Goal: Obtain resource: Obtain resource

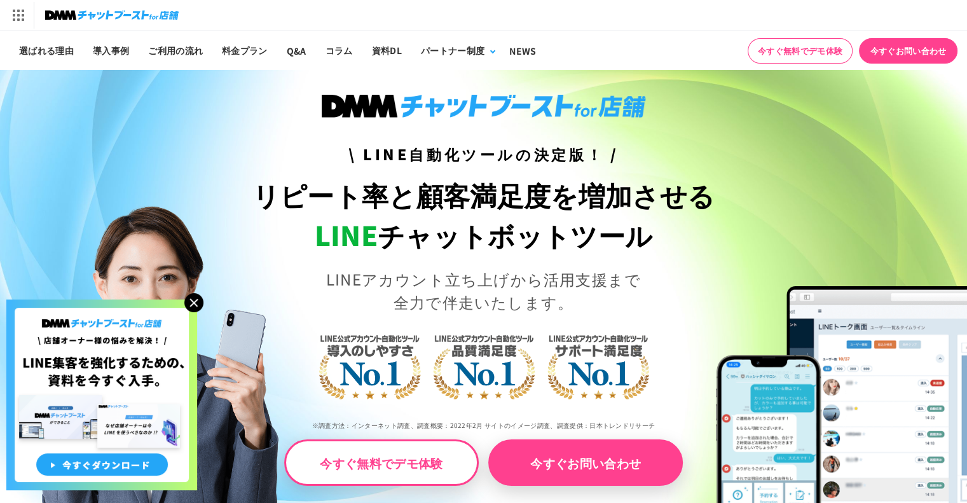
click at [193, 306] on img at bounding box center [193, 302] width 19 height 19
drag, startPoint x: 179, startPoint y: 299, endPoint x: 187, endPoint y: 300, distance: 7.7
click at [181, 299] on img at bounding box center [101, 394] width 191 height 191
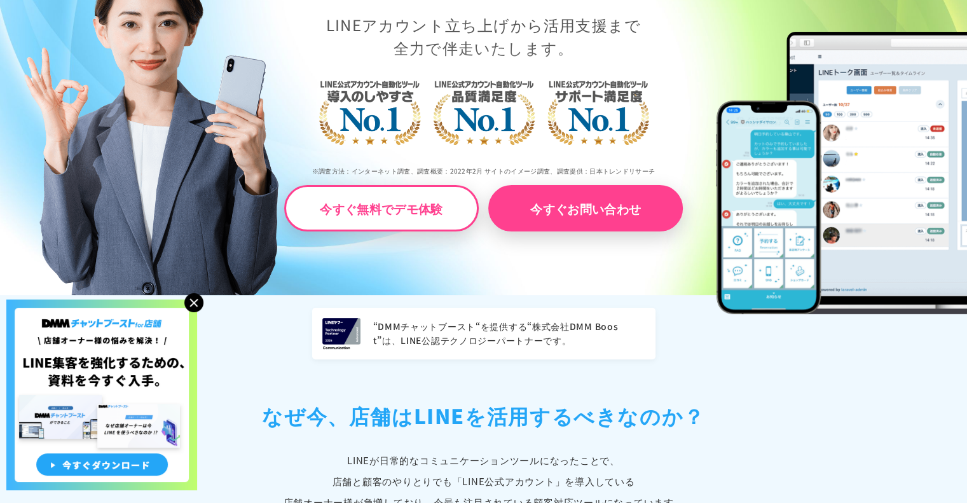
scroll to position [254, 0]
click at [195, 303] on img at bounding box center [193, 302] width 19 height 19
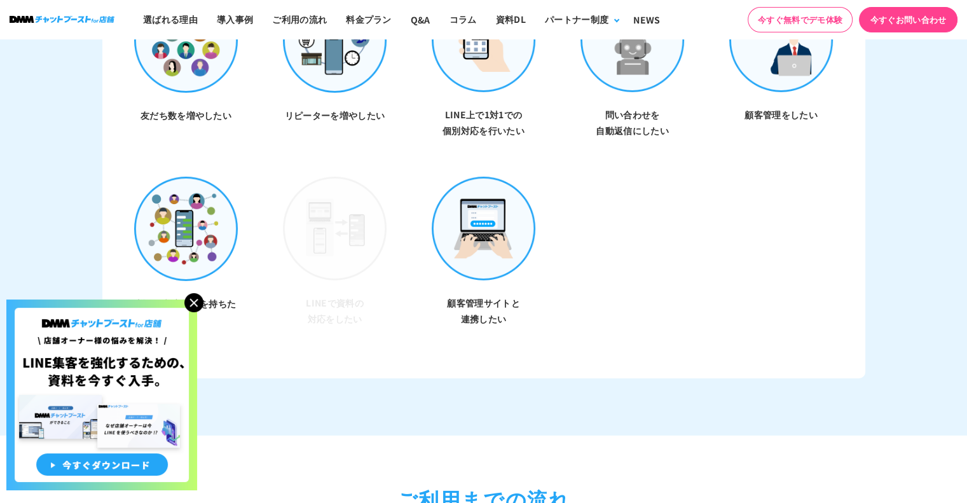
scroll to position [3942, 0]
